Goal: Task Accomplishment & Management: Use online tool/utility

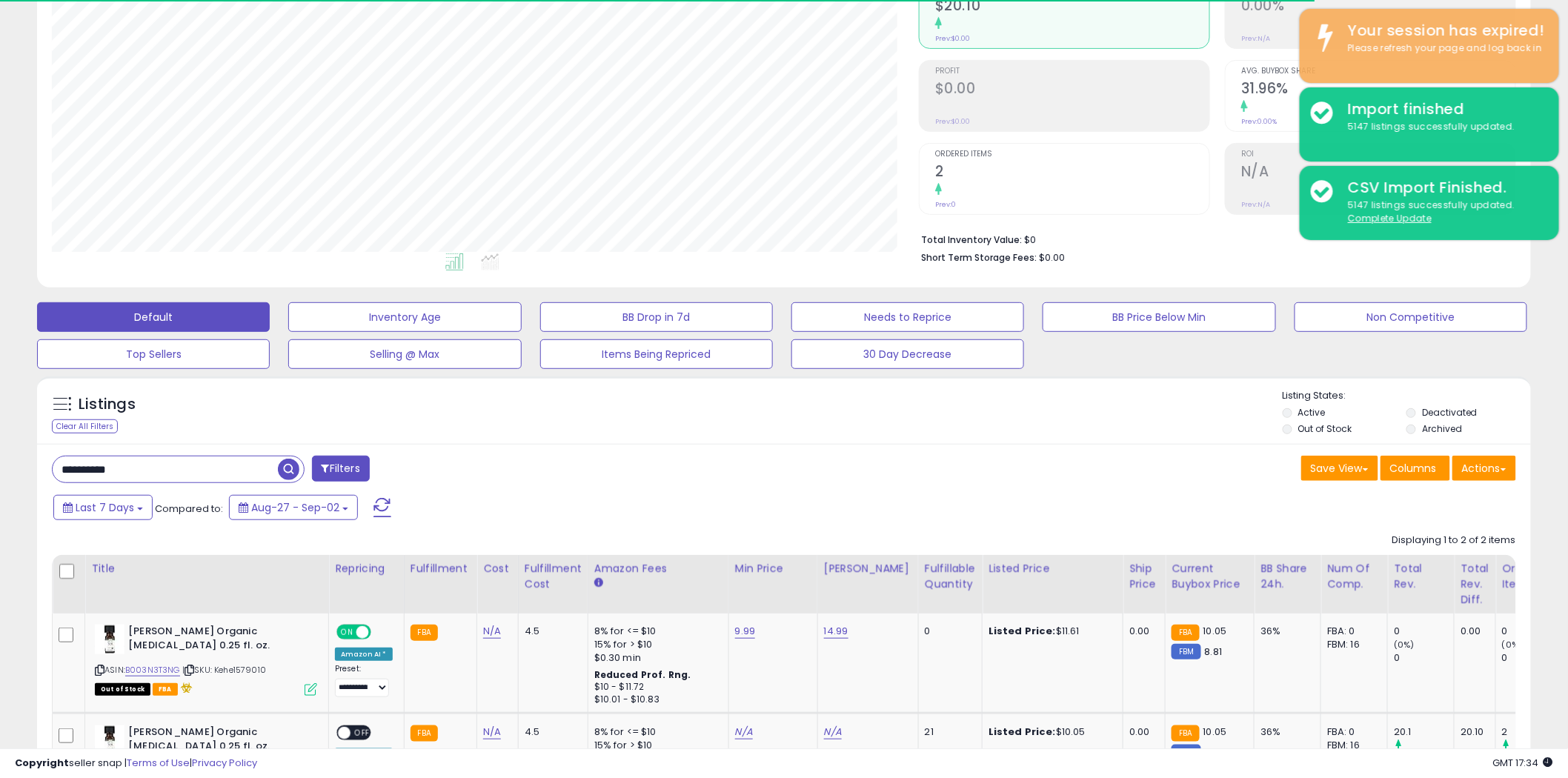
scroll to position [304, 867]
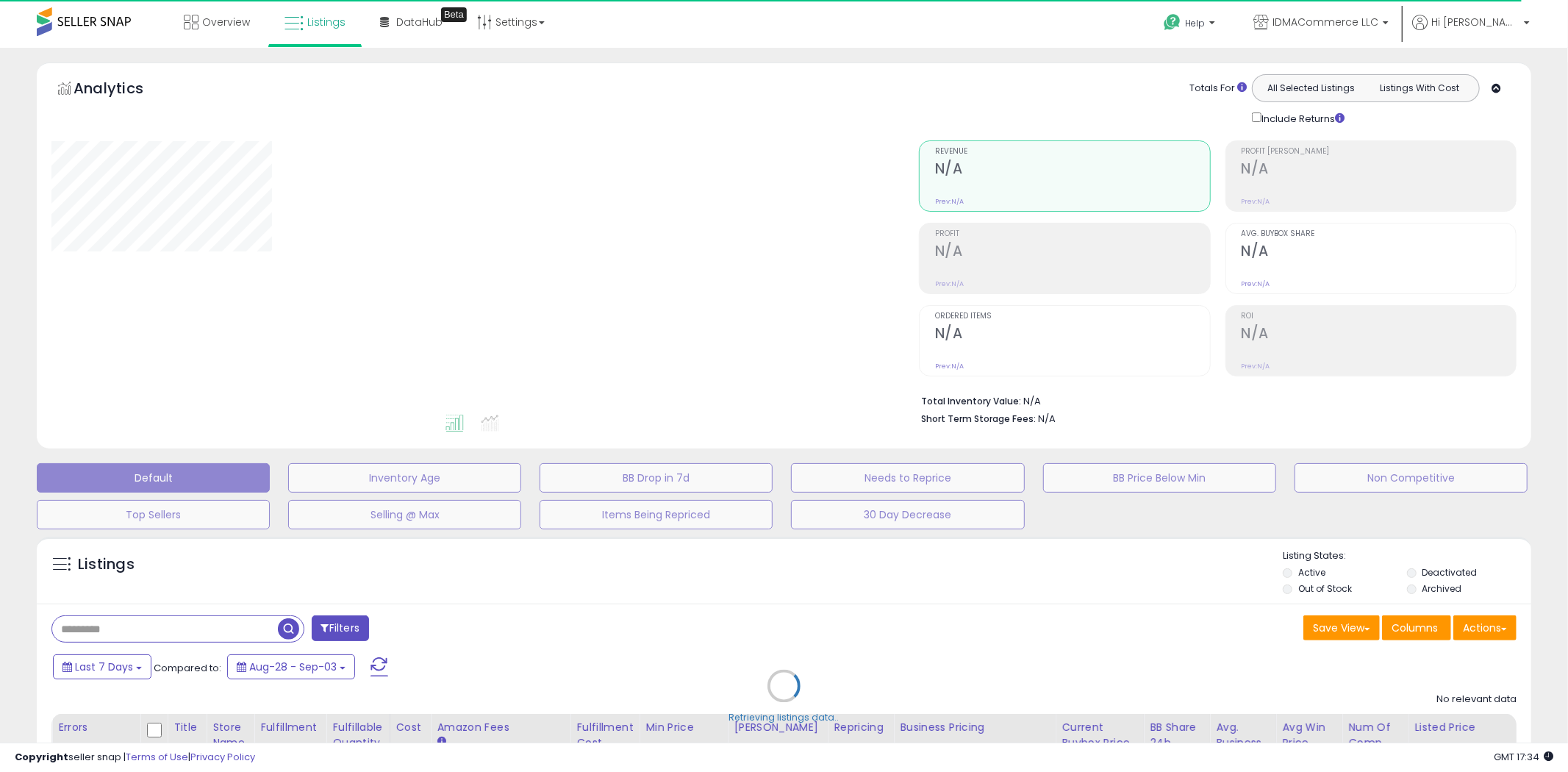
type input "**********"
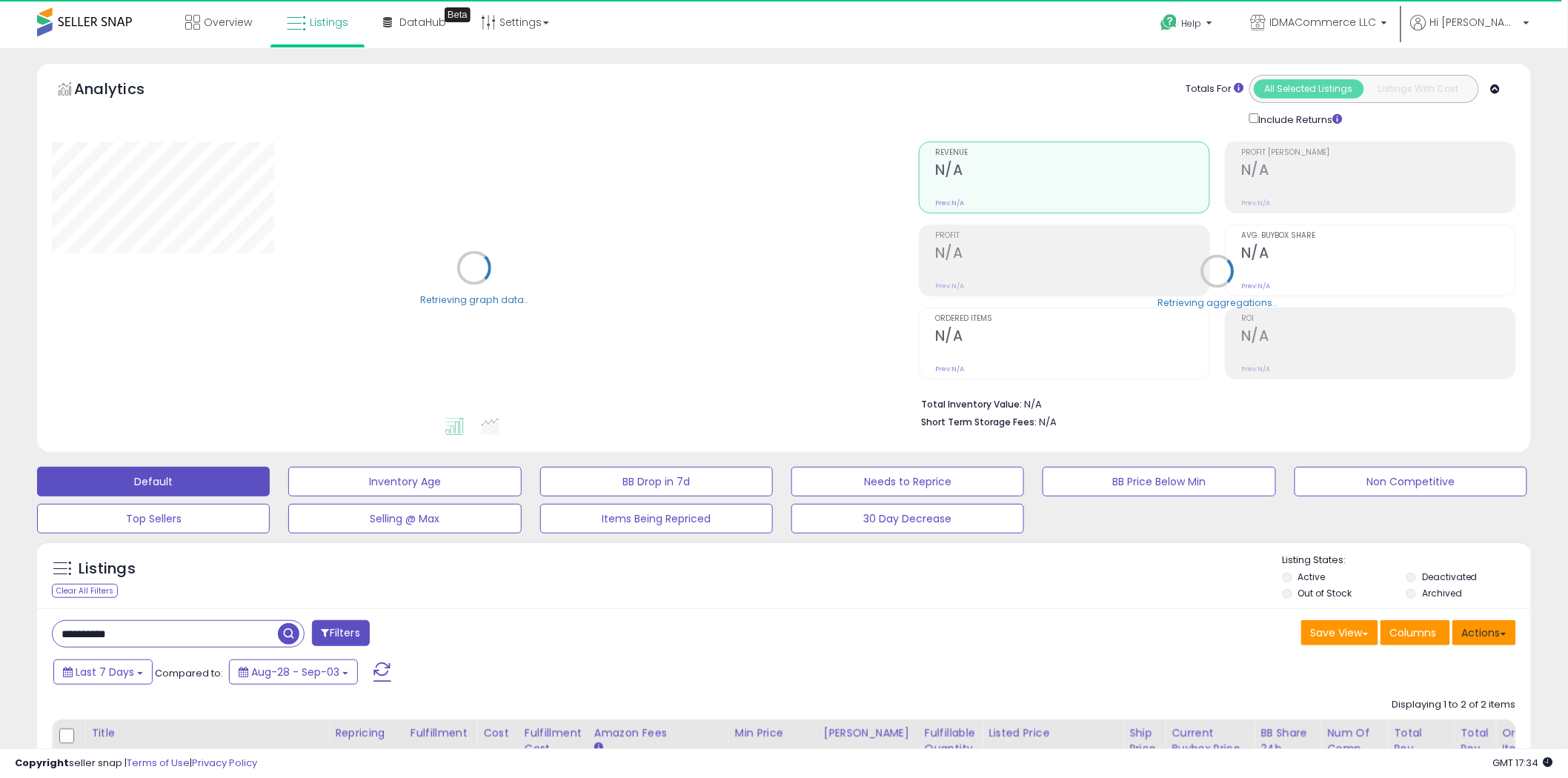
click at [1494, 631] on button "Actions" at bounding box center [1483, 632] width 64 height 25
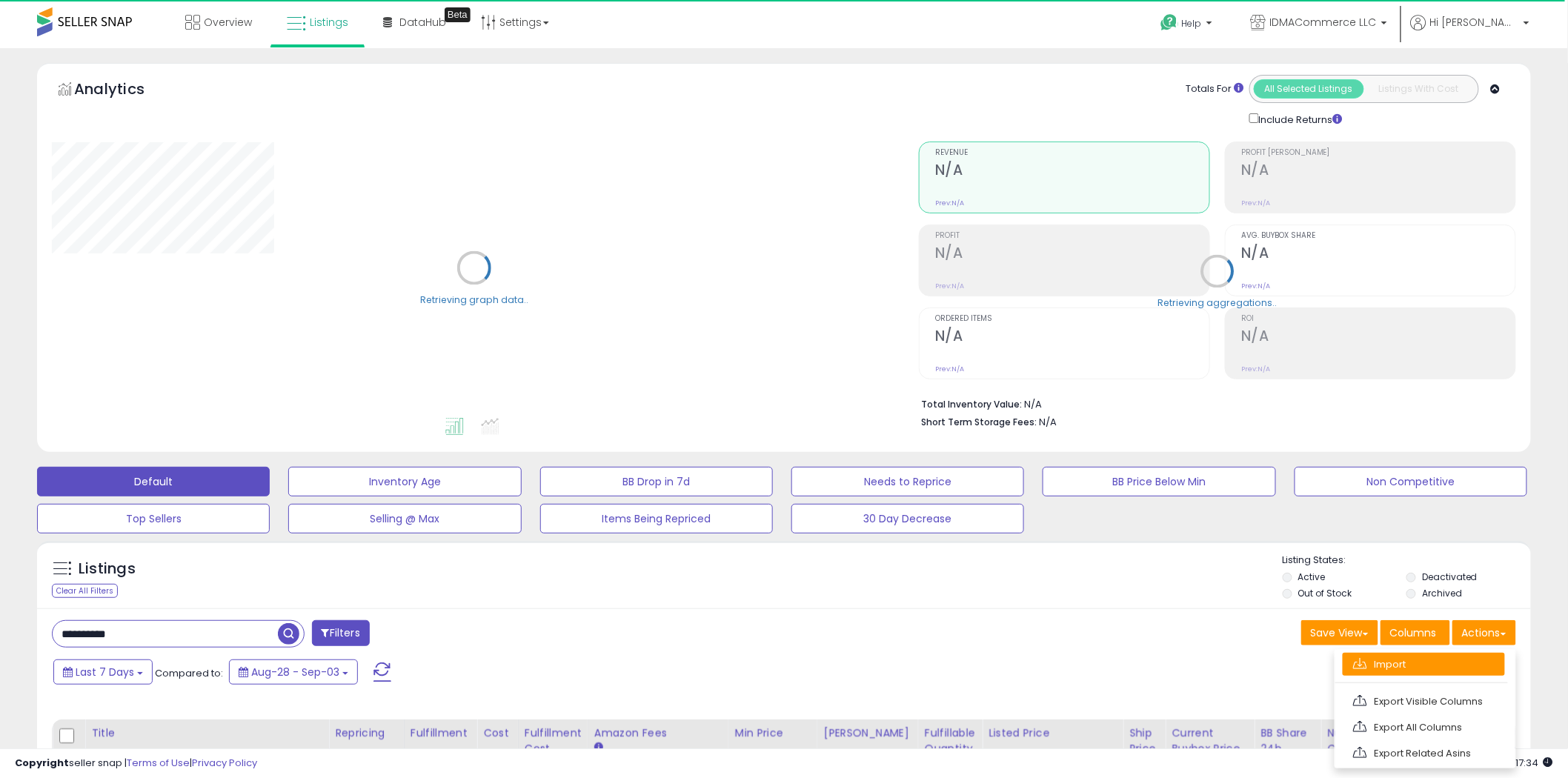
click at [1450, 667] on link "Import" at bounding box center [1423, 664] width 162 height 23
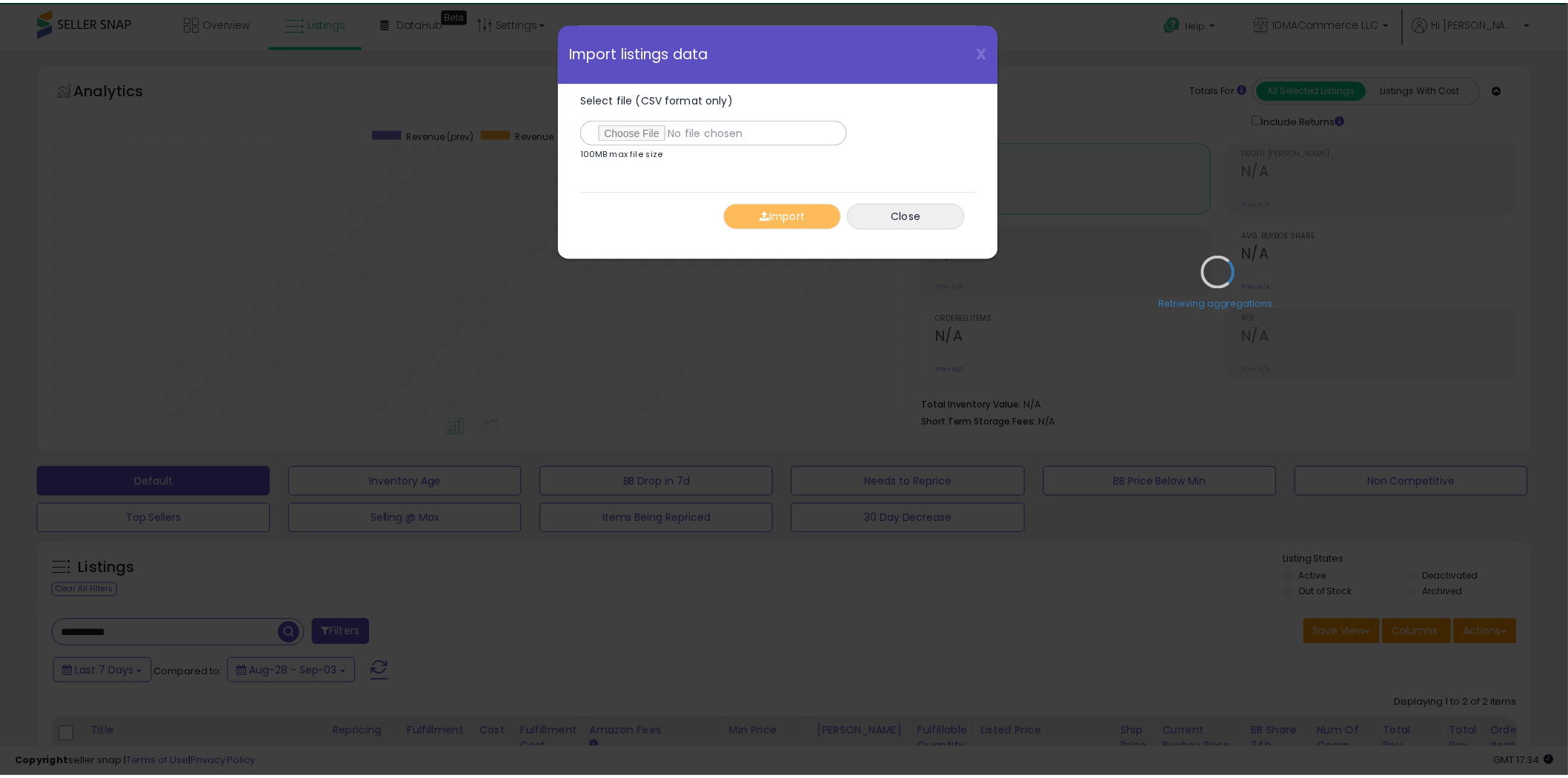
scroll to position [304, 875]
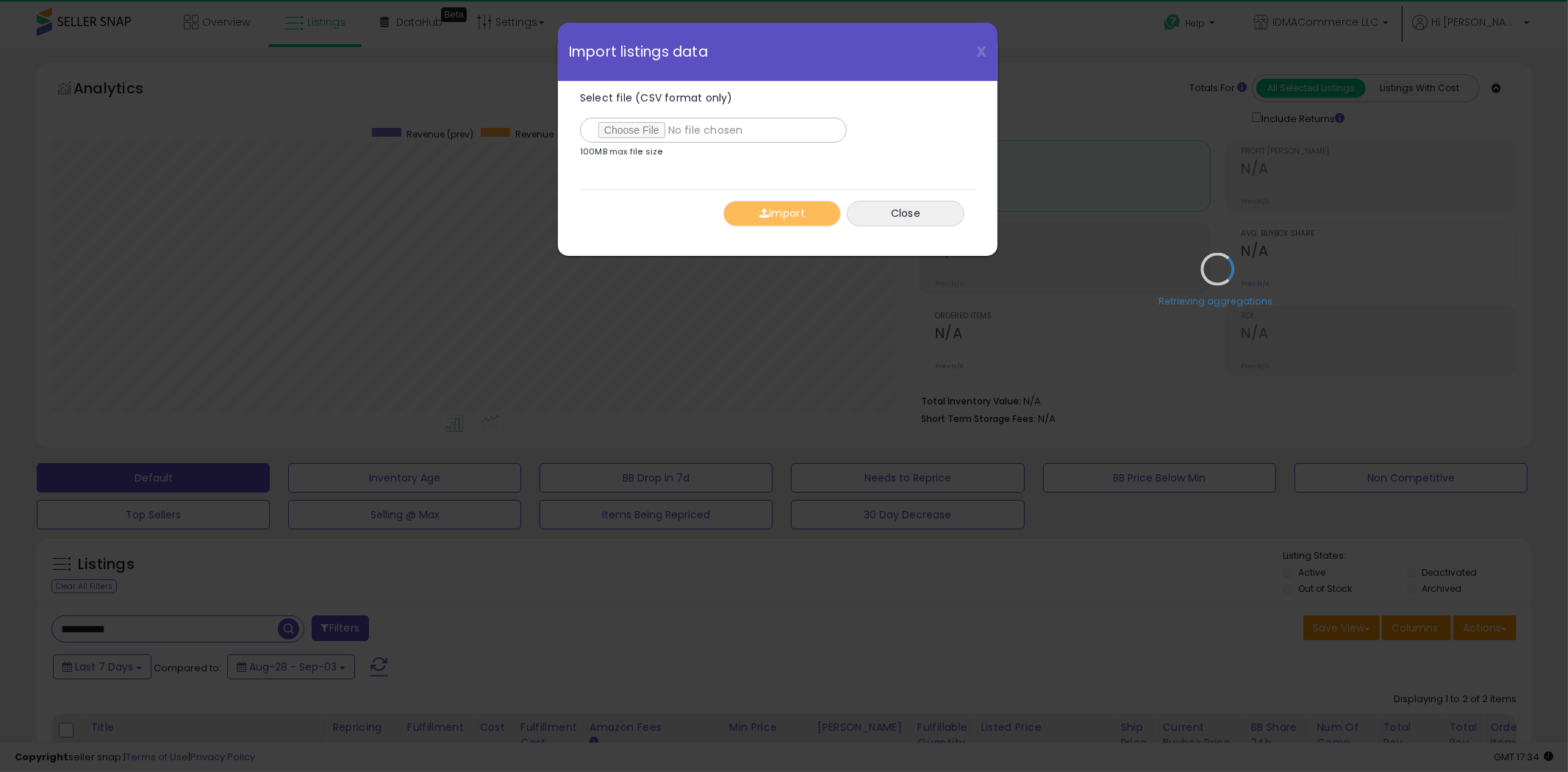
click at [914, 222] on div "Retrieving aggregations.." at bounding box center [1217, 279] width 619 height 308
click at [921, 216] on div "Retrieving aggregations.." at bounding box center [1217, 279] width 619 height 308
click at [978, 50] on span "X" at bounding box center [981, 52] width 10 height 21
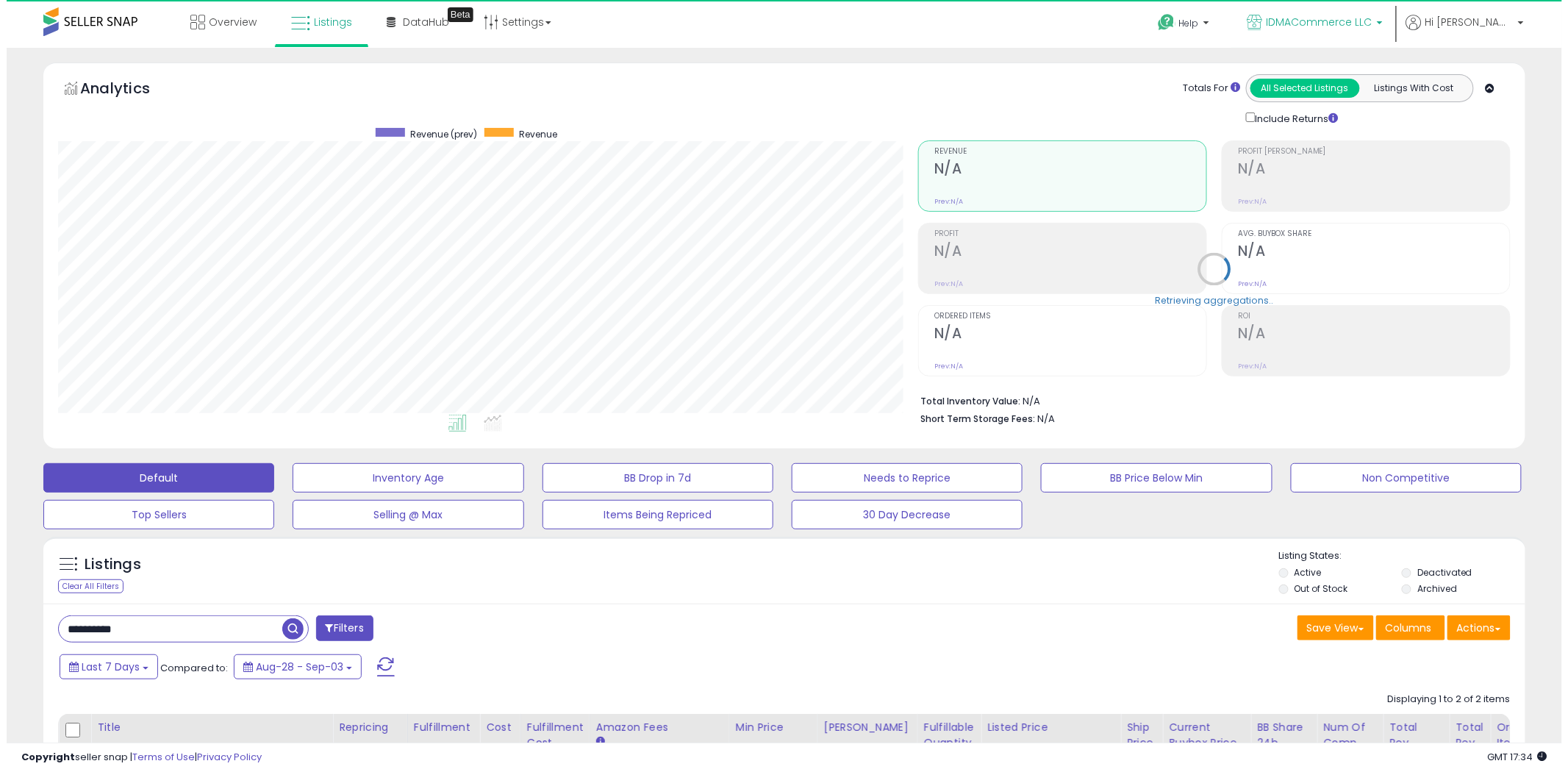
scroll to position [734861, 734312]
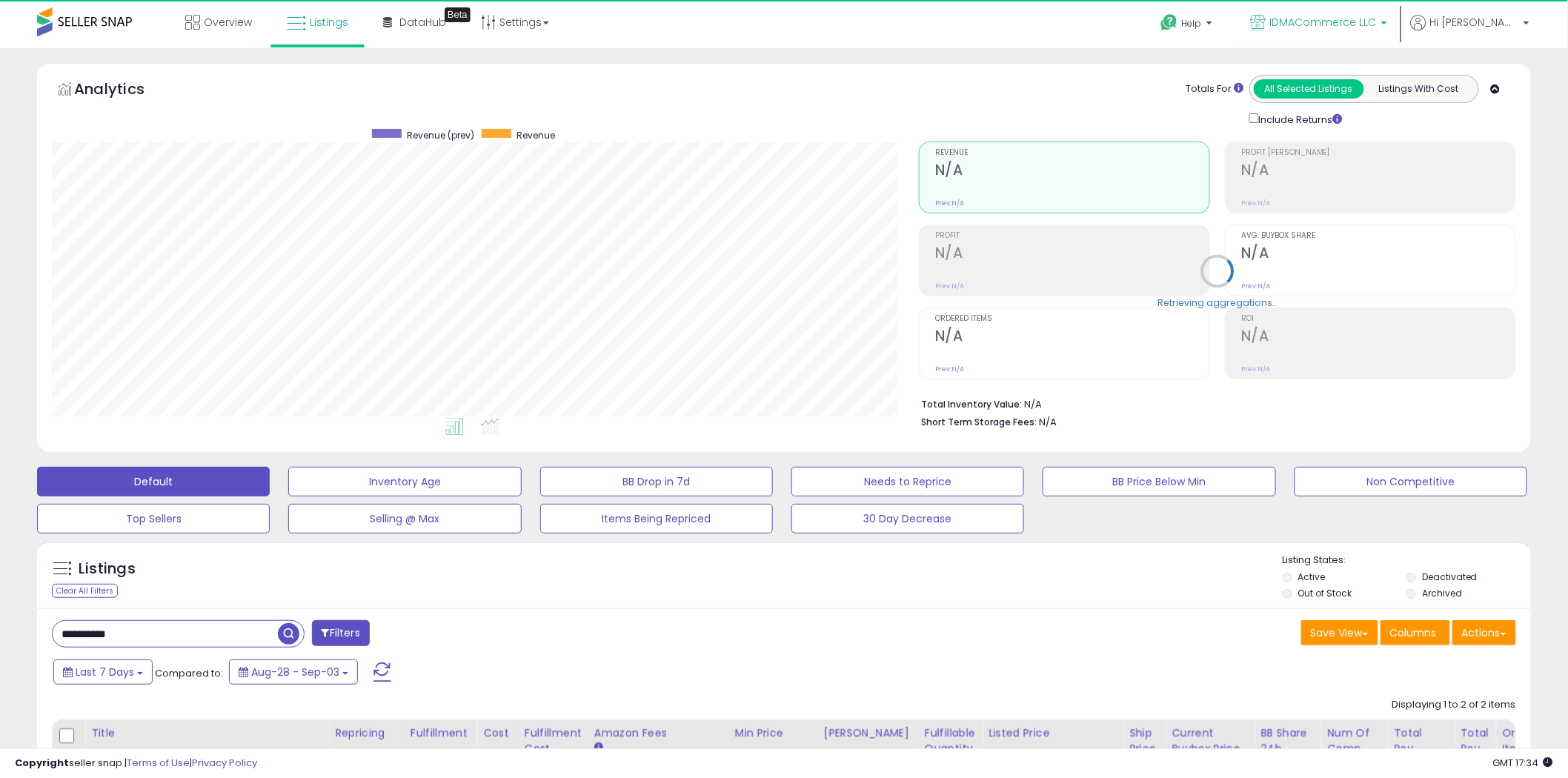
click at [1376, 15] on span "IDMACommerce LLC" at bounding box center [1323, 22] width 106 height 14
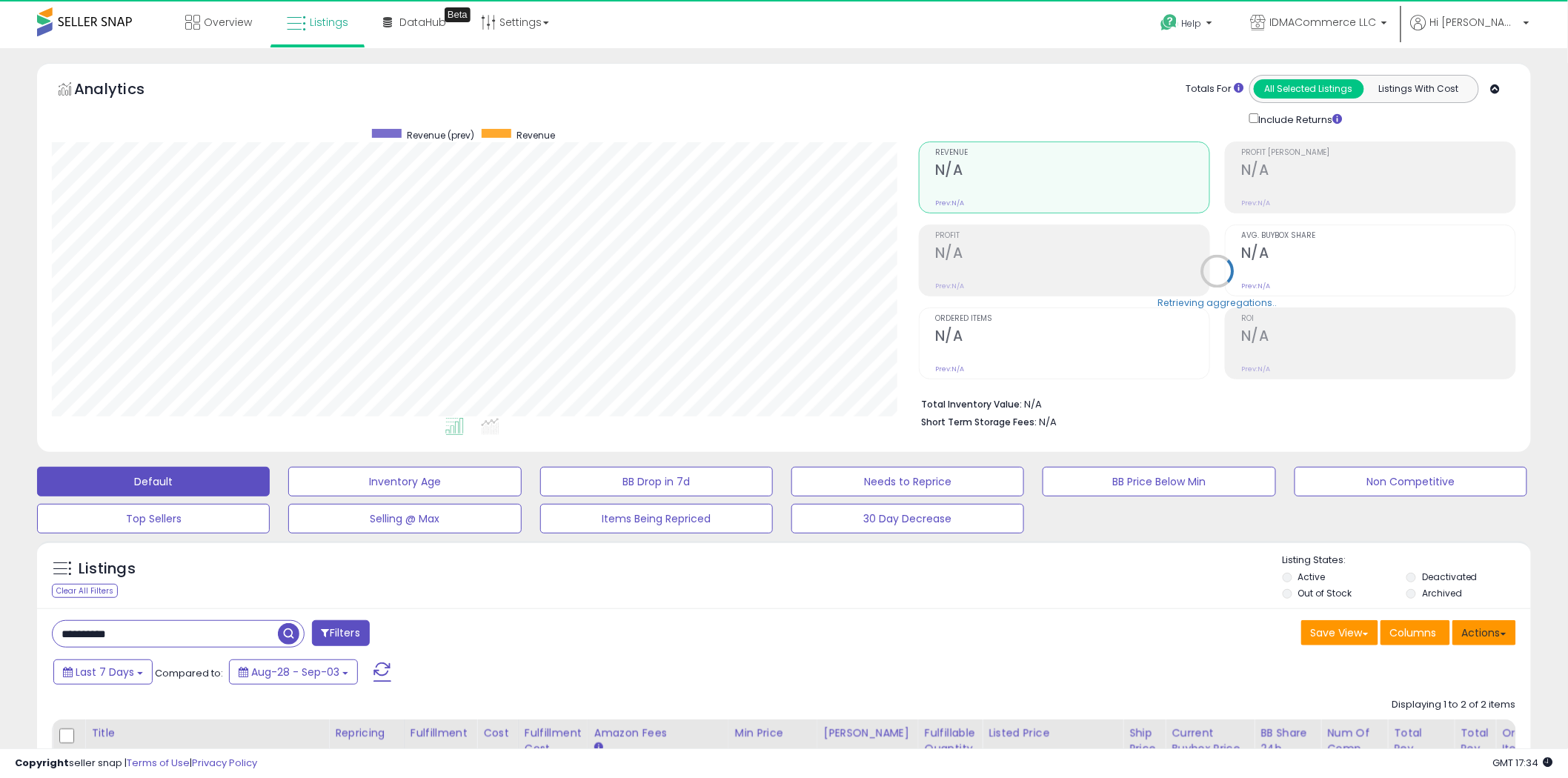
click at [1487, 635] on button "Actions" at bounding box center [1483, 632] width 64 height 25
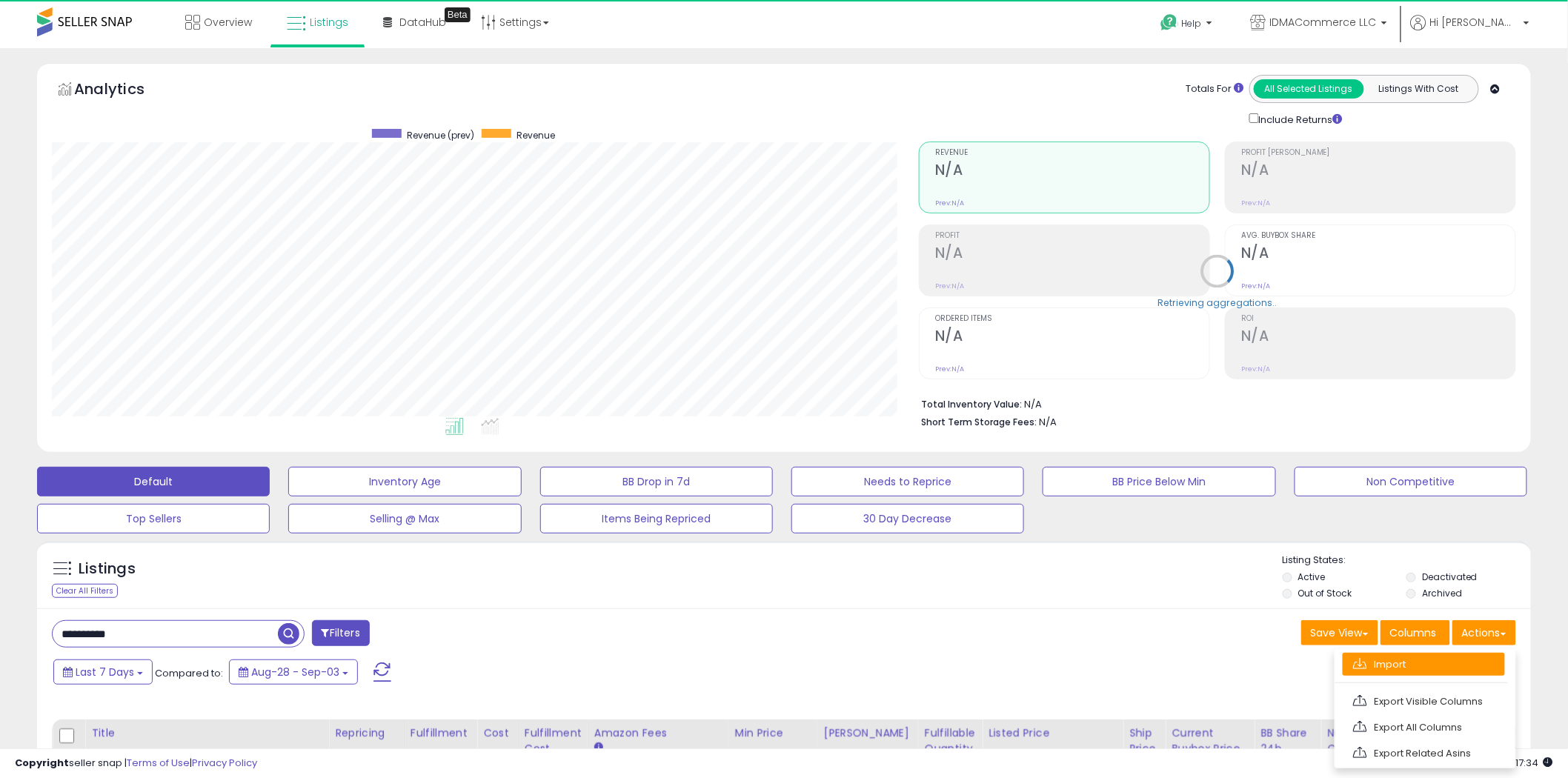
click at [1403, 662] on link "Import" at bounding box center [1423, 664] width 162 height 23
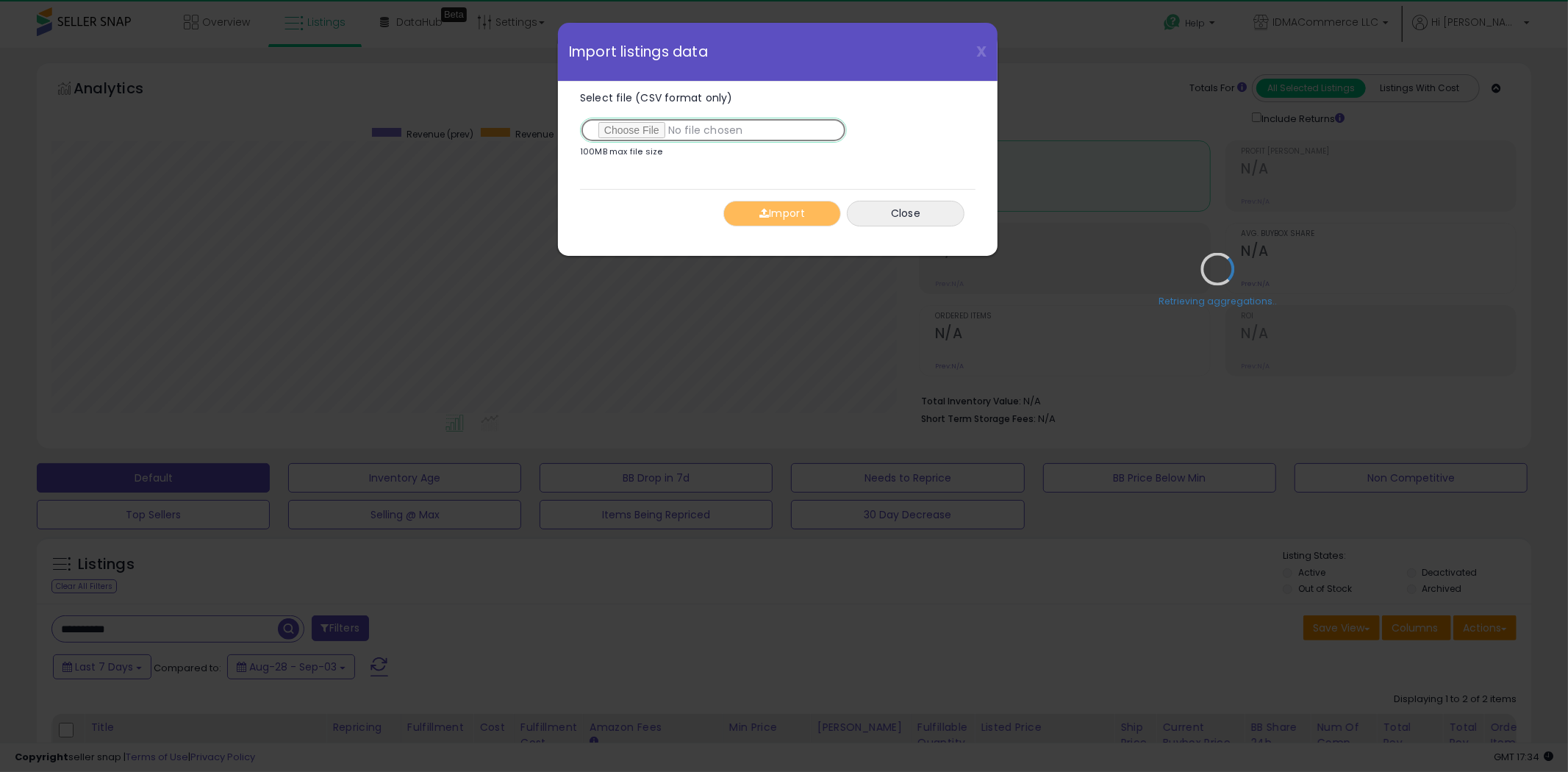
click at [633, 122] on input "Select file (CSV format only)" at bounding box center [714, 129] width 267 height 25
type input "**********"
click at [770, 214] on button "Import" at bounding box center [782, 213] width 117 height 26
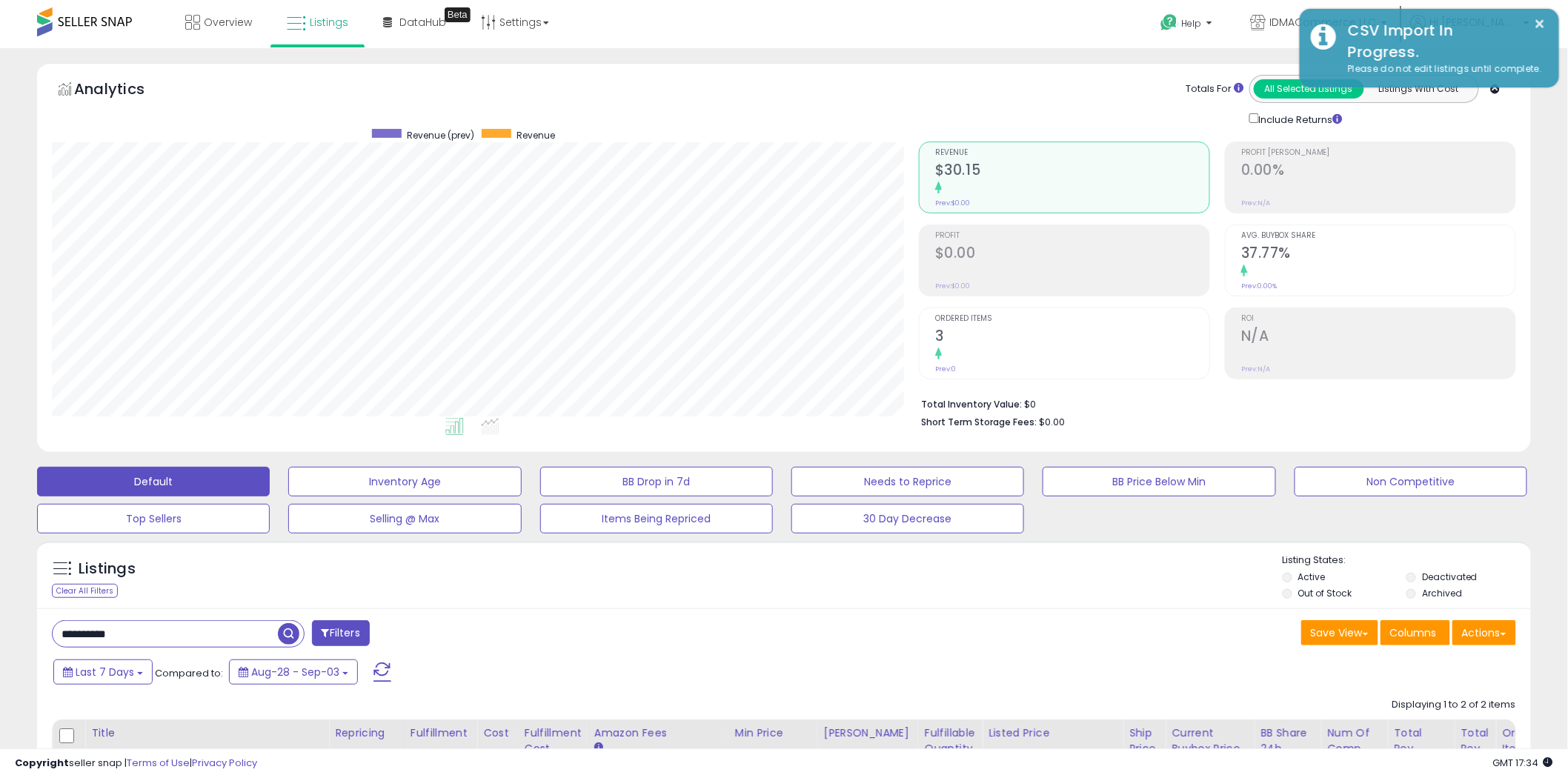
scroll to position [740572, 739970]
